Goal: Information Seeking & Learning: Check status

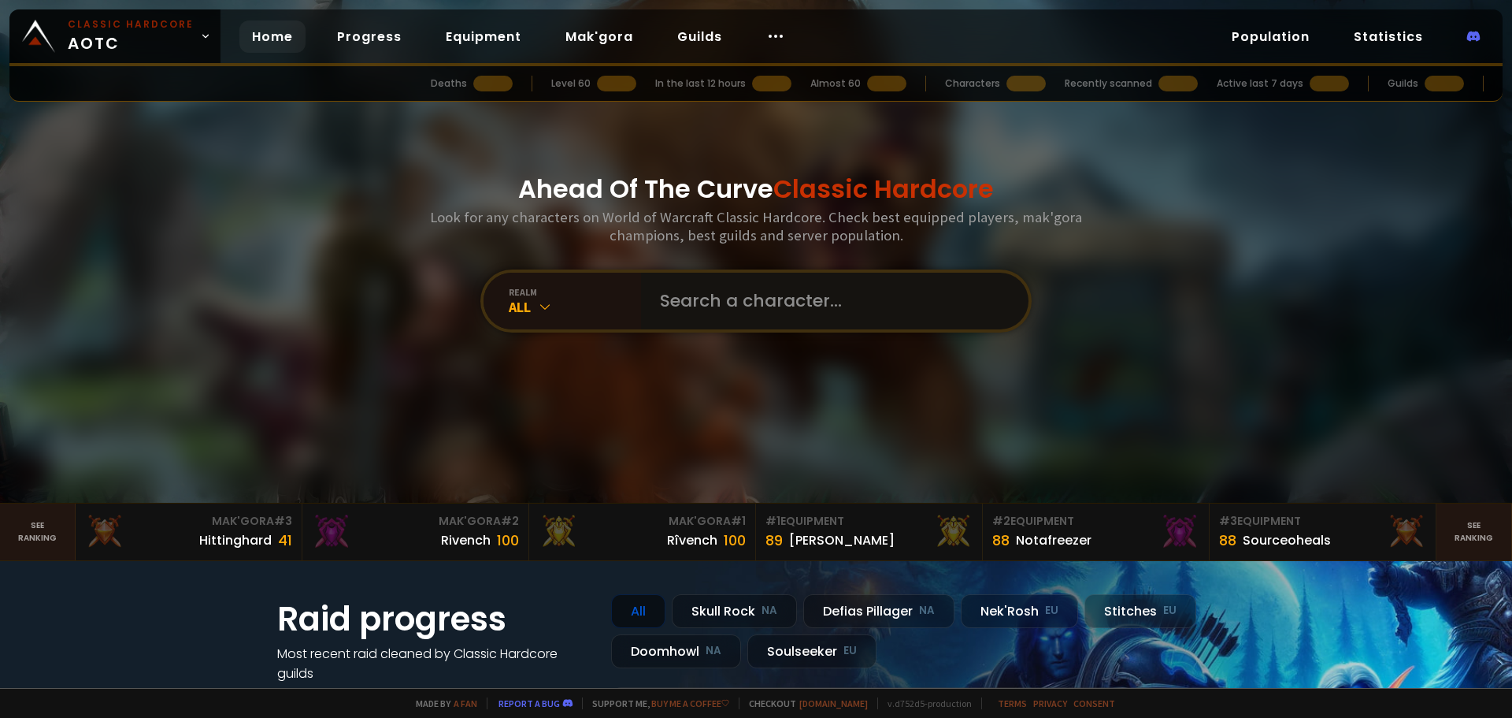
click at [726, 317] on input "text" at bounding box center [830, 301] width 359 height 57
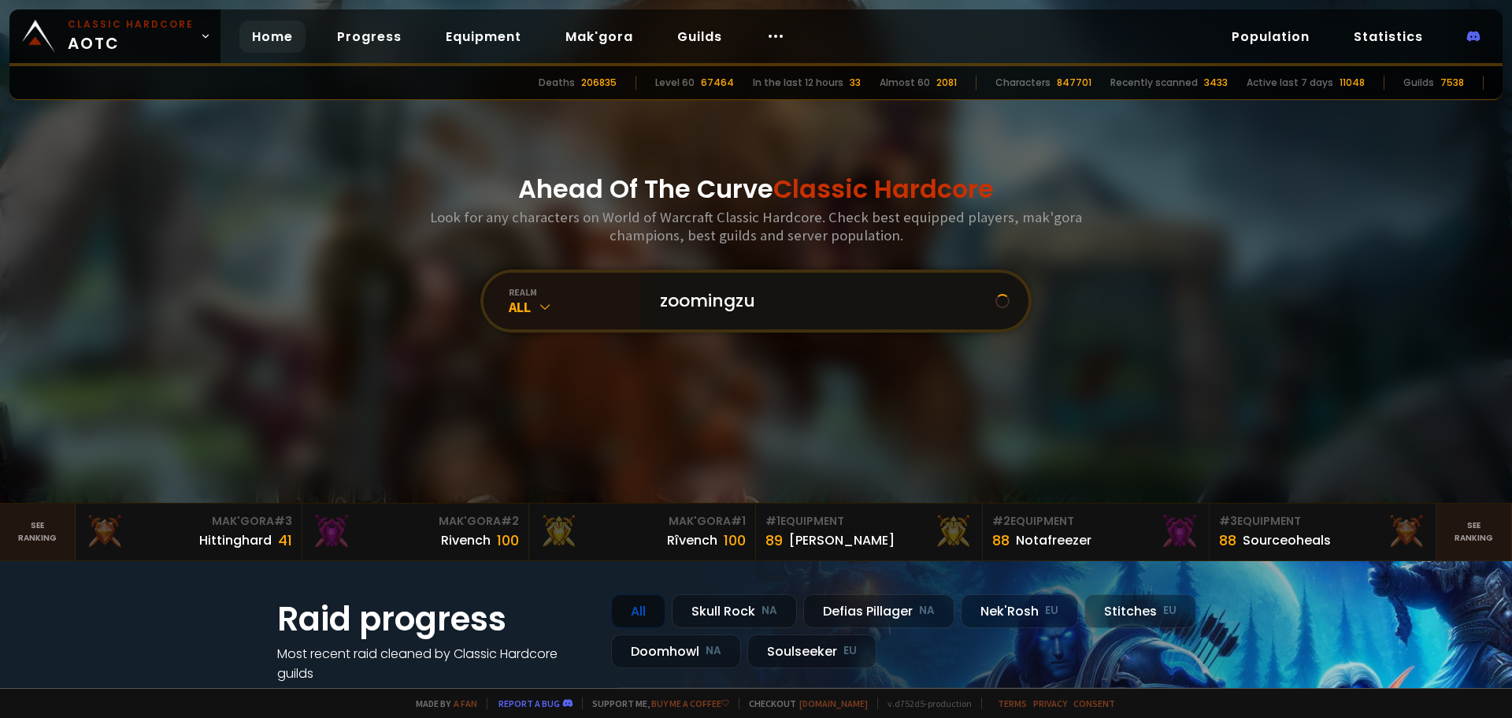
type input "zoomingzug"
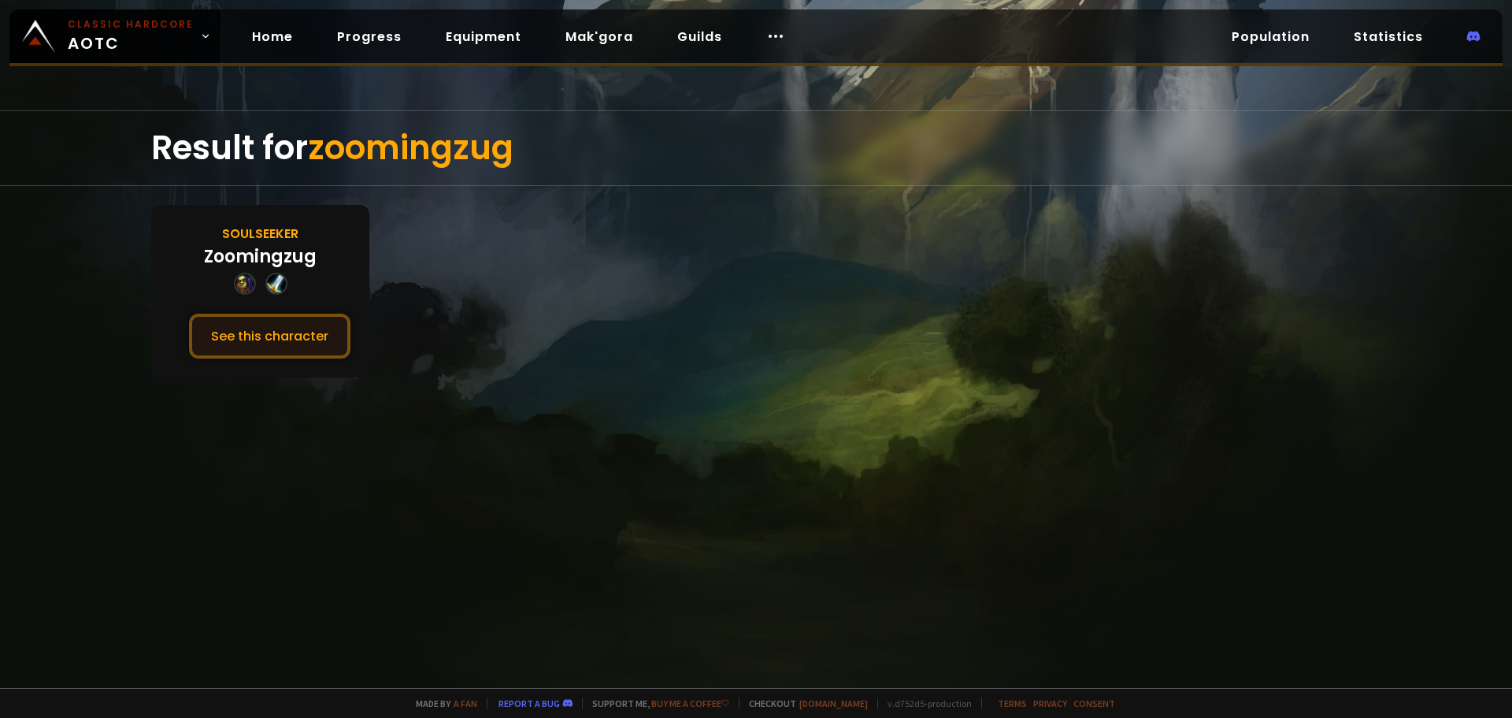
click at [301, 315] on button "See this character" at bounding box center [269, 335] width 161 height 45
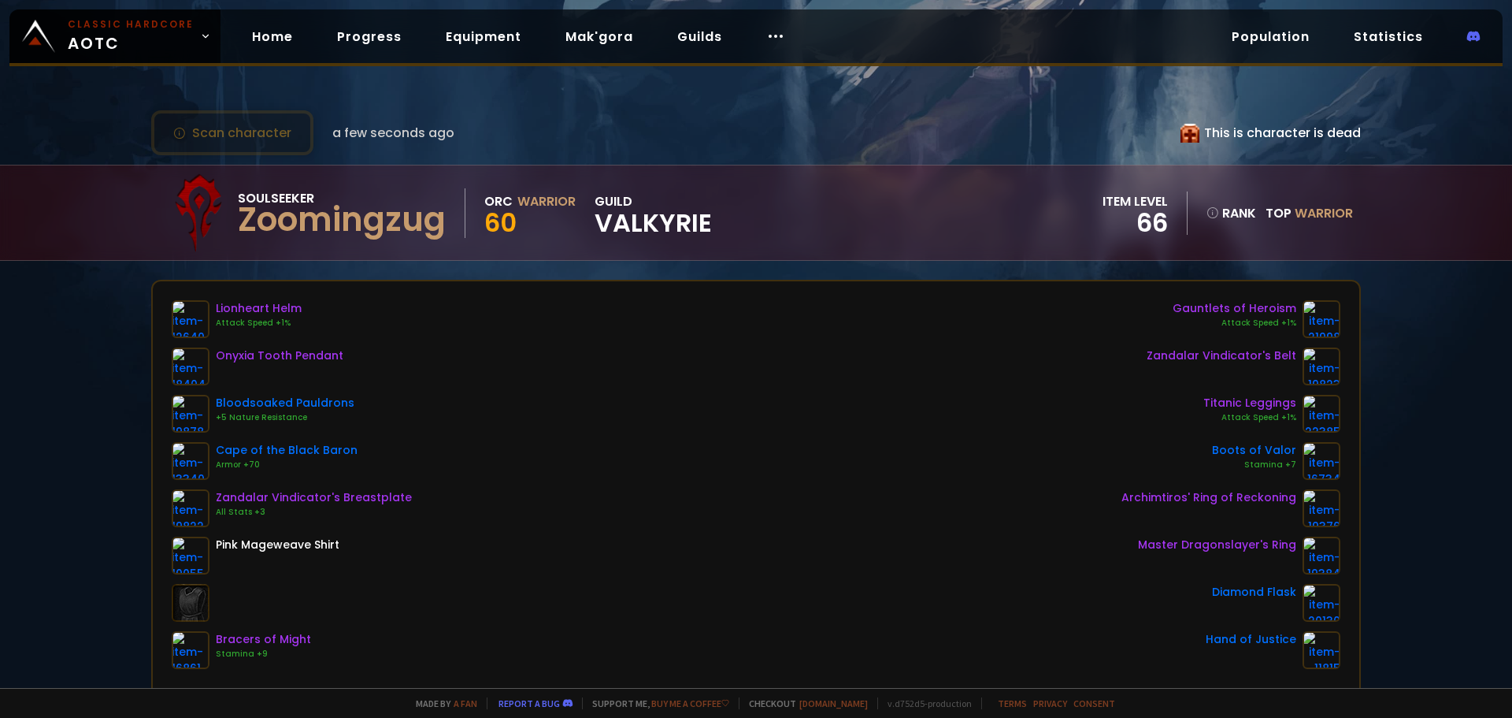
click at [656, 483] on div "Lionheart Helm Attack Speed +1% Onyxia Tooth Pendant Bloodsoaked Pauldrons +5 N…" at bounding box center [756, 484] width 1169 height 369
click at [671, 394] on div "Lionheart Helm Attack Speed +1% Onyxia Tooth Pendant Bloodsoaked Pauldrons +5 N…" at bounding box center [756, 484] width 1169 height 369
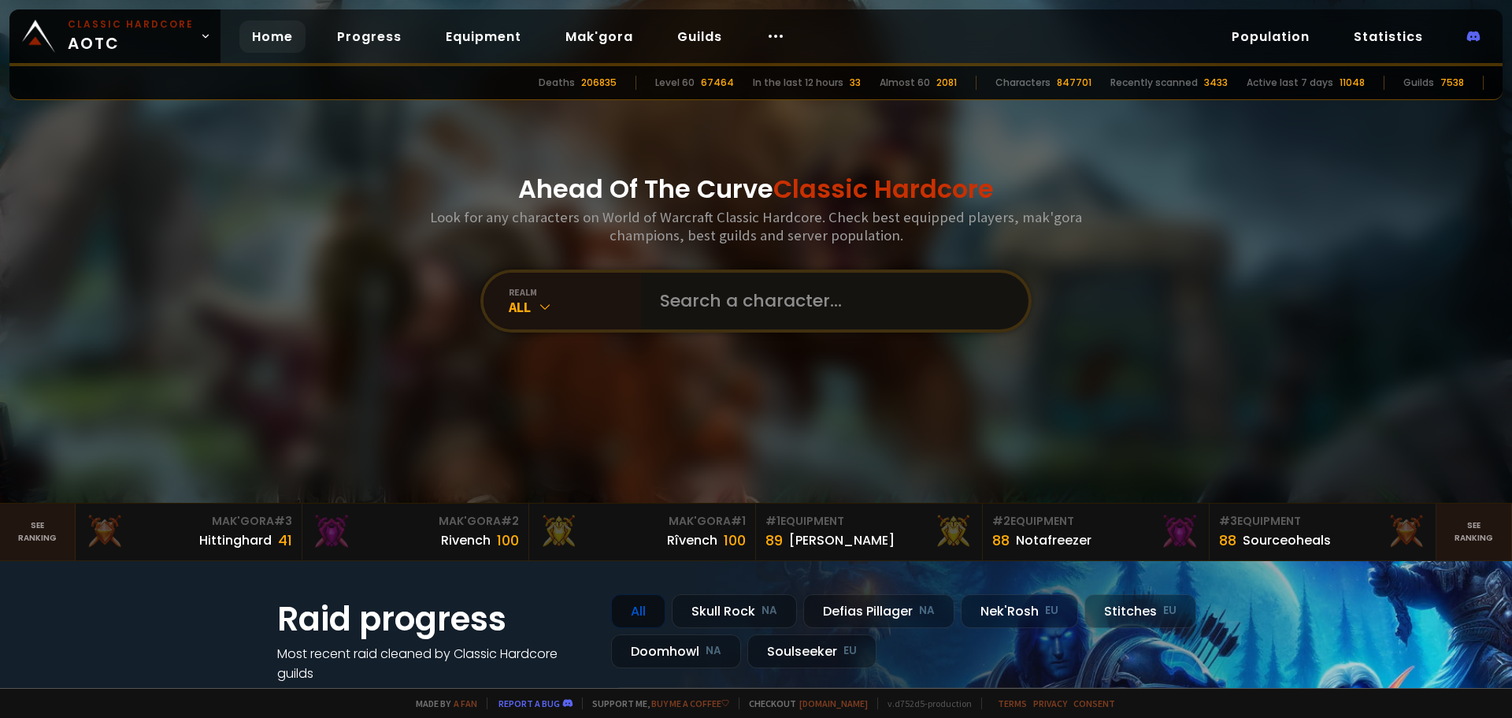
click at [748, 309] on input "text" at bounding box center [830, 301] width 359 height 57
type input "sparkafransk"
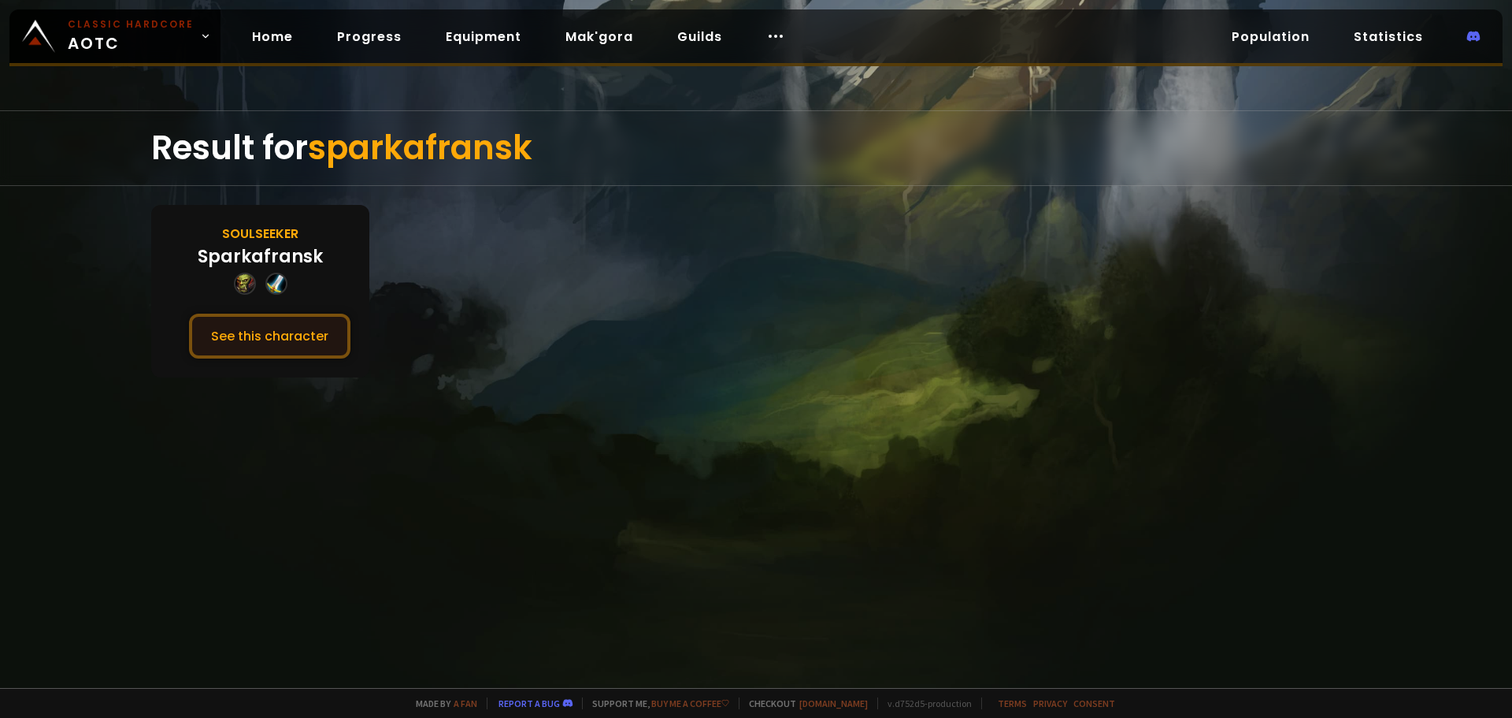
click at [263, 335] on button "See this character" at bounding box center [269, 335] width 161 height 45
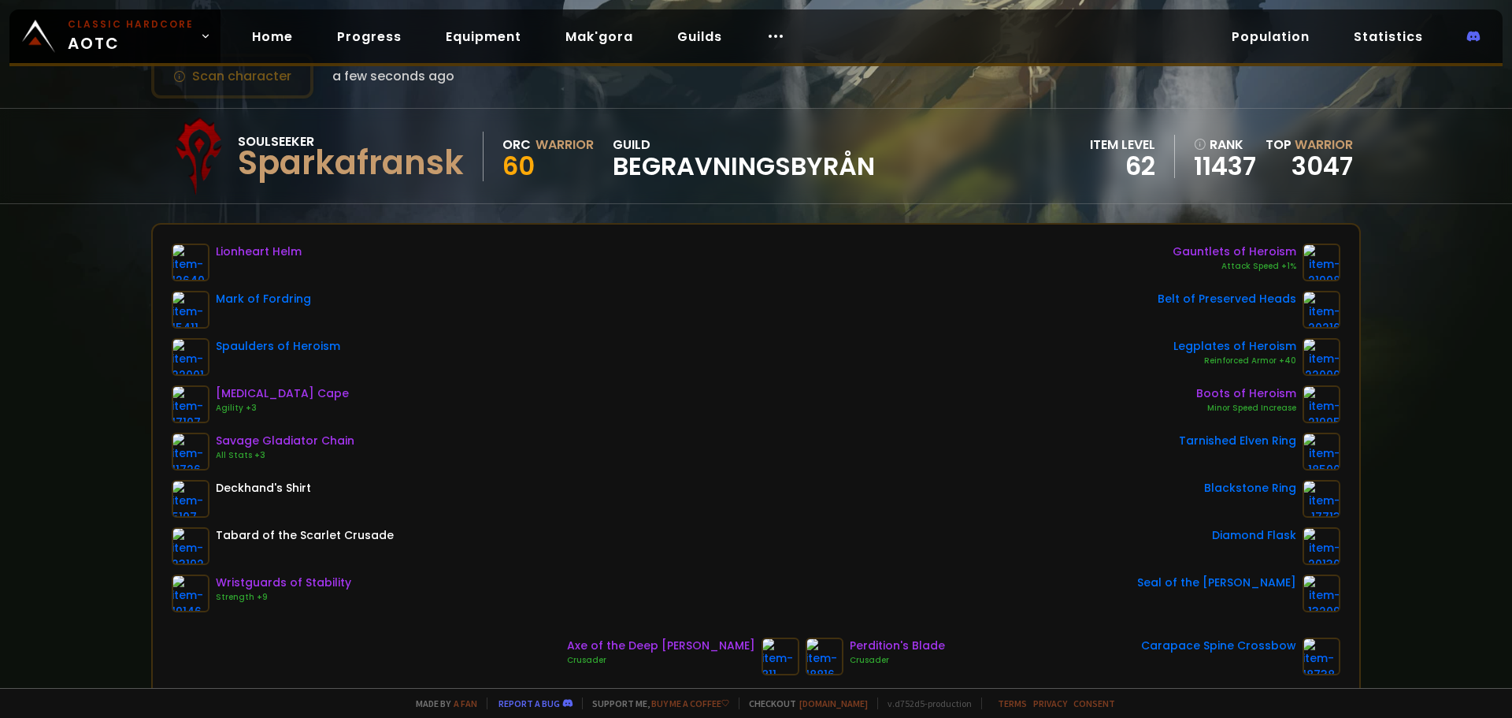
scroll to position [79, 0]
